Goal: Transaction & Acquisition: Purchase product/service

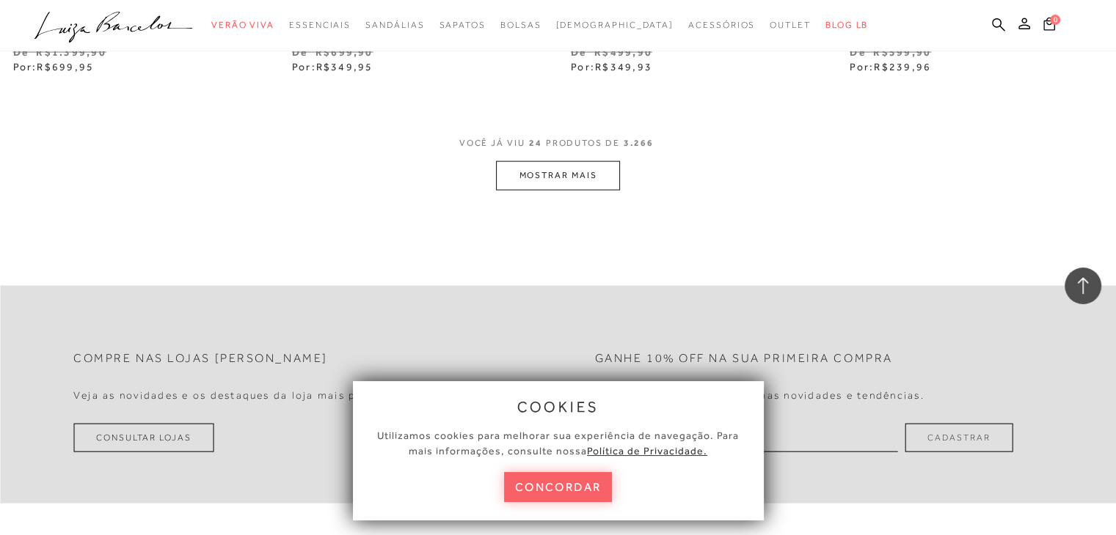
scroll to position [3154, 0]
click at [567, 175] on button "MOSTRAR MAIS" at bounding box center [557, 177] width 123 height 29
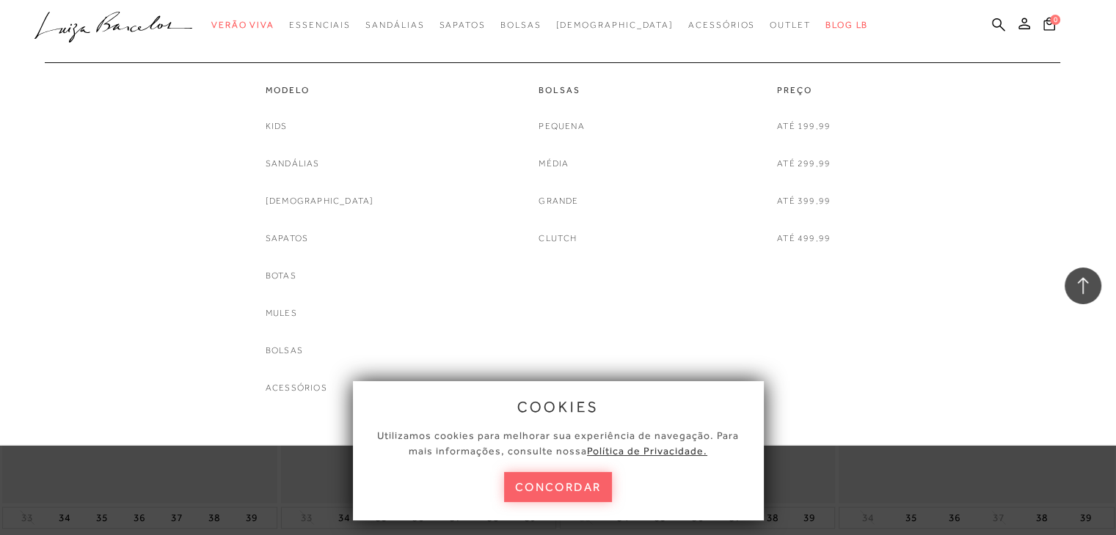
click at [326, 174] on div "Kids [GEOGRAPHIC_DATA] [DEMOGRAPHIC_DATA] Sapatos [GEOGRAPHIC_DATA] Mules [GEOG…" at bounding box center [320, 257] width 109 height 277
click at [329, 197] on link "[DEMOGRAPHIC_DATA]" at bounding box center [320, 201] width 109 height 15
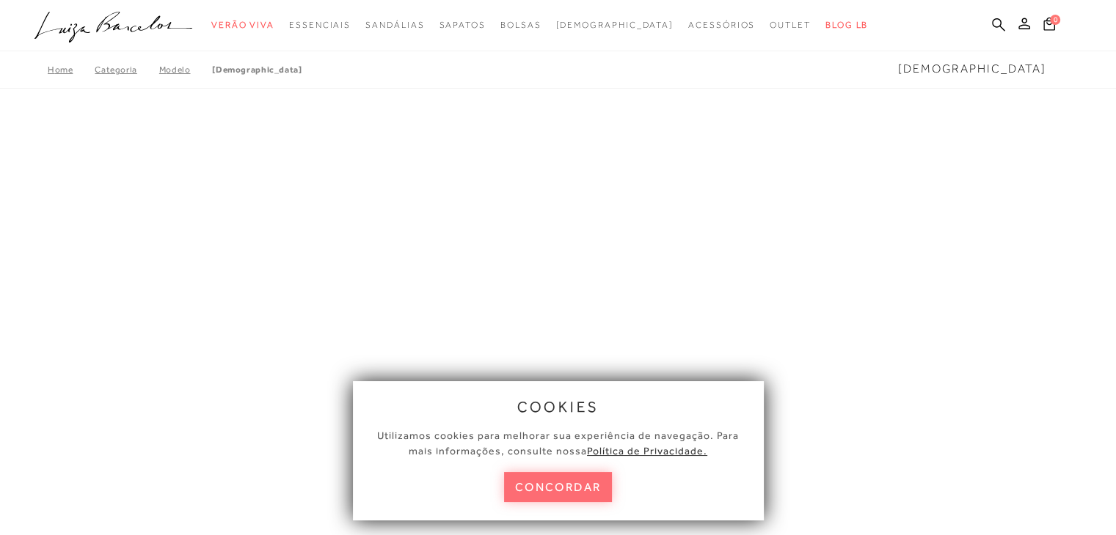
click at [555, 475] on button "concordar" at bounding box center [558, 487] width 109 height 30
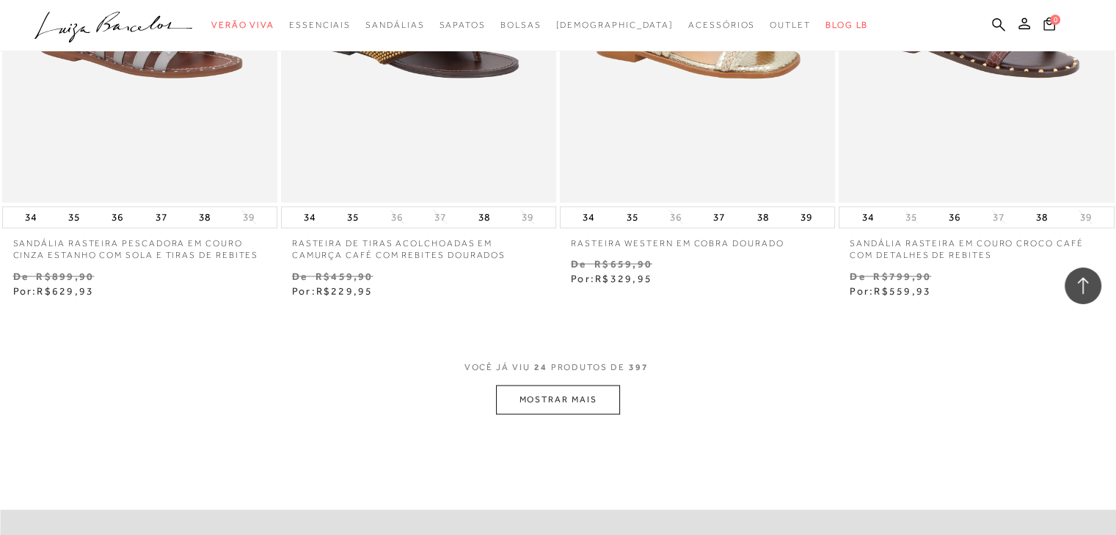
scroll to position [2932, 0]
click at [577, 393] on button "MOSTRAR MAIS" at bounding box center [557, 399] width 123 height 29
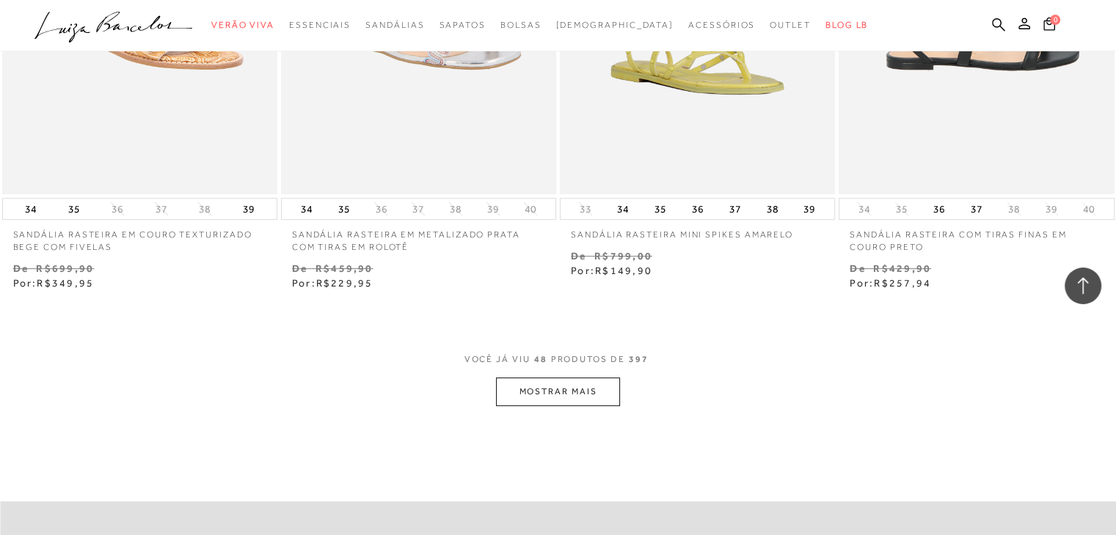
scroll to position [6159, 0]
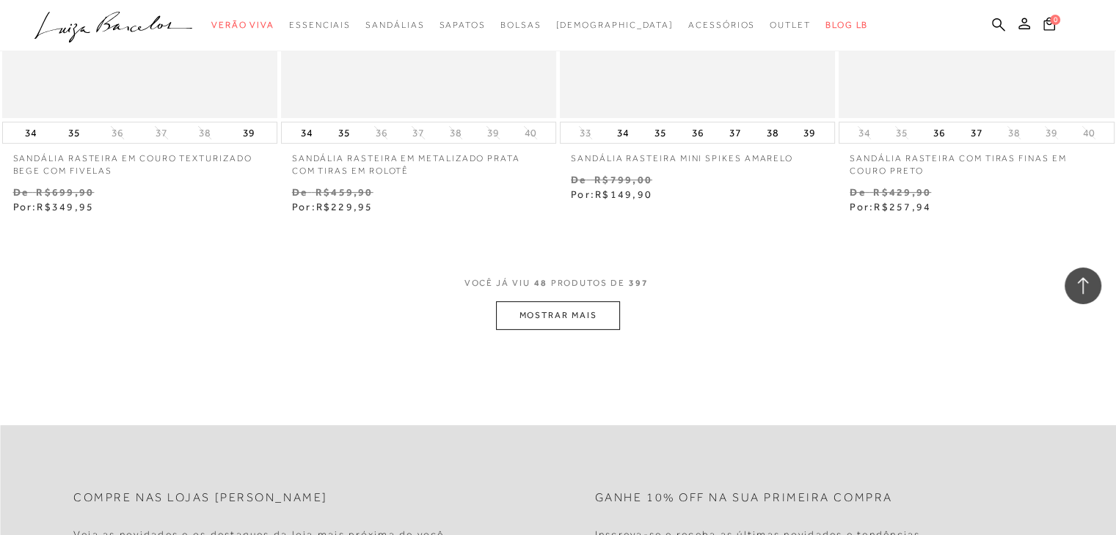
click at [572, 309] on button "MOSTRAR MAIS" at bounding box center [557, 315] width 123 height 29
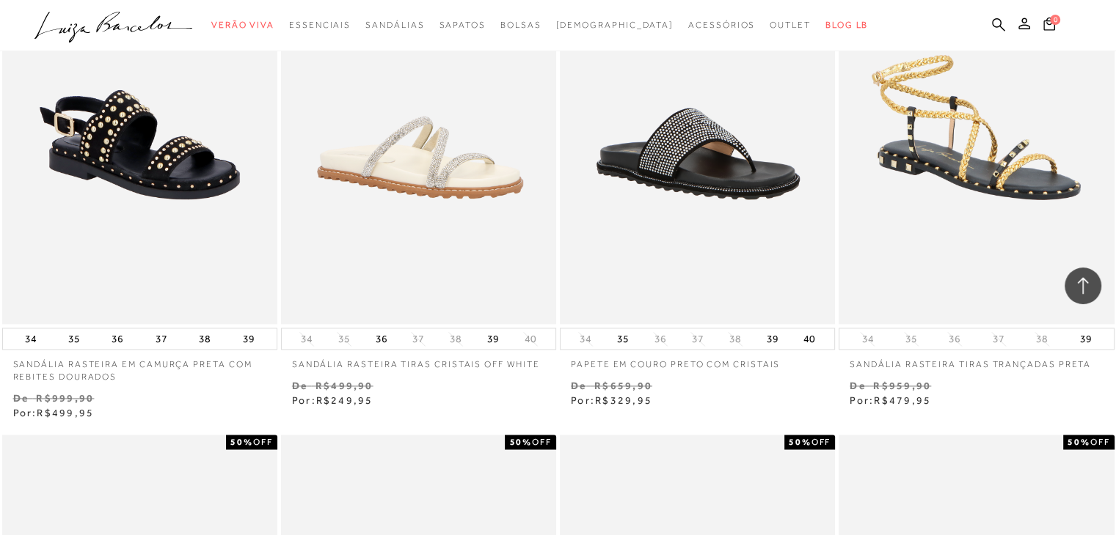
scroll to position [7991, 0]
